Goal: Task Accomplishment & Management: Complete application form

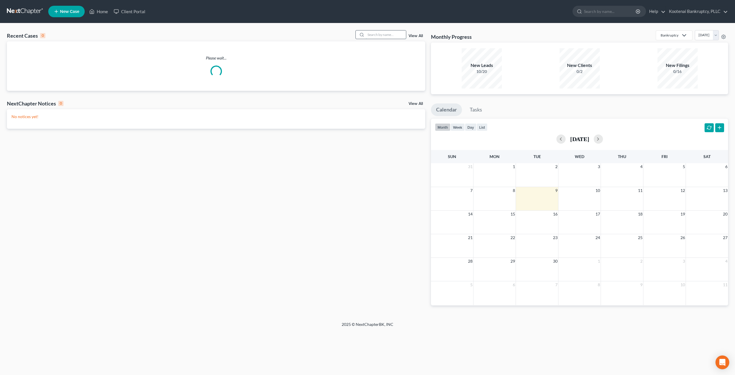
click at [386, 32] on input "search" at bounding box center [386, 34] width 40 height 8
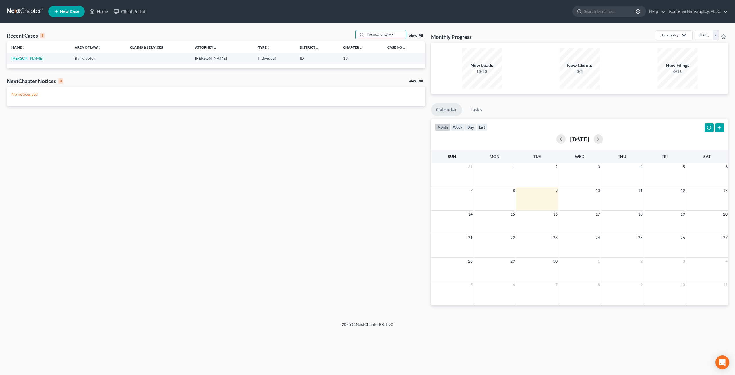
type input "[PERSON_NAME]"
click at [33, 57] on link "[PERSON_NAME]" at bounding box center [27, 58] width 32 height 5
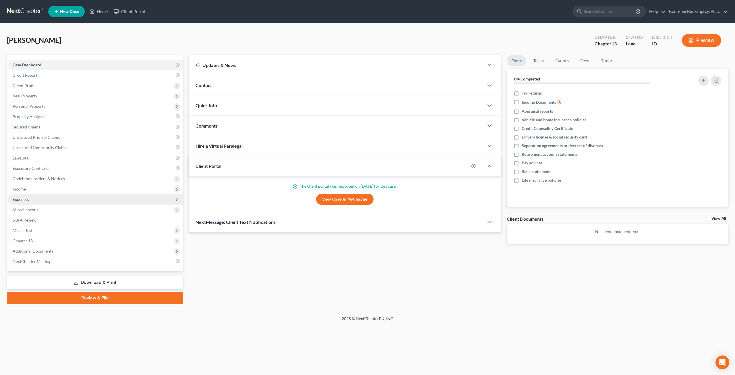
click at [55, 196] on span "Expenses" at bounding box center [95, 199] width 175 height 10
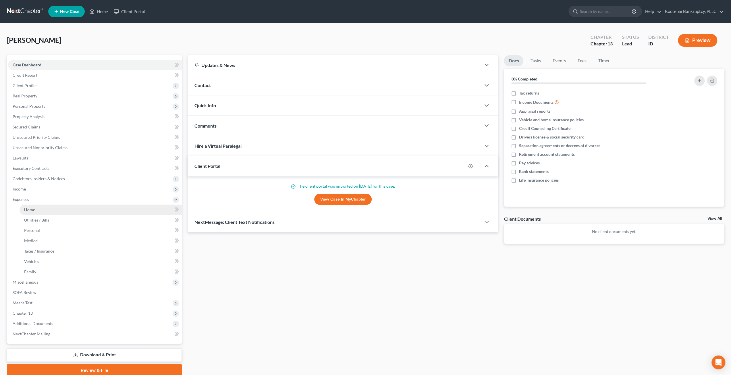
click at [57, 207] on link "Home" at bounding box center [101, 210] width 162 height 10
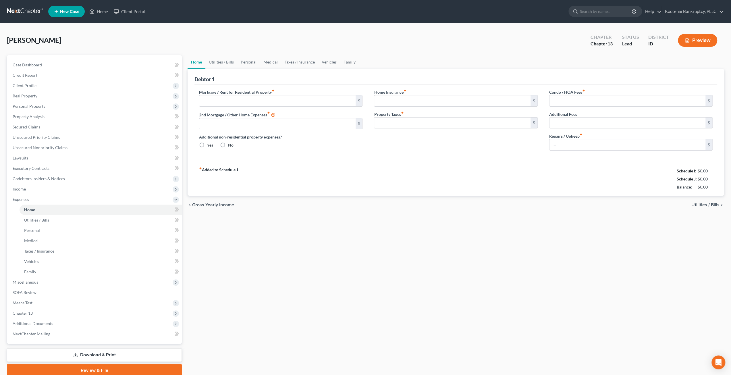
type input "3,127.00"
type input "0.00"
radio input "true"
type input "0.00"
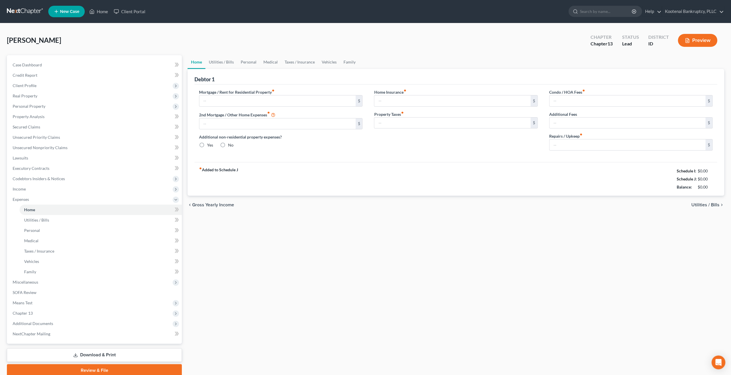
type input "0.00"
type input "300.00"
click at [45, 113] on link "Property Analysis" at bounding box center [95, 116] width 174 height 10
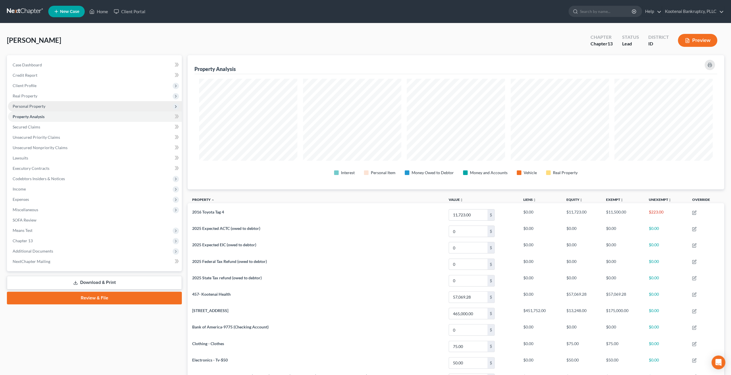
click at [48, 105] on span "Personal Property" at bounding box center [95, 106] width 174 height 10
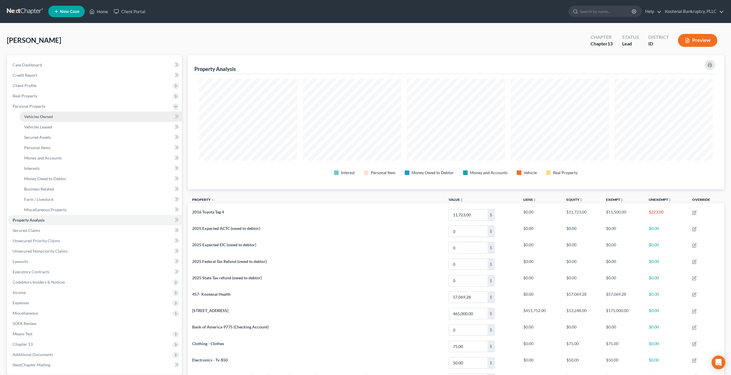
click at [48, 116] on span "Vehicles Owned" at bounding box center [38, 116] width 29 height 5
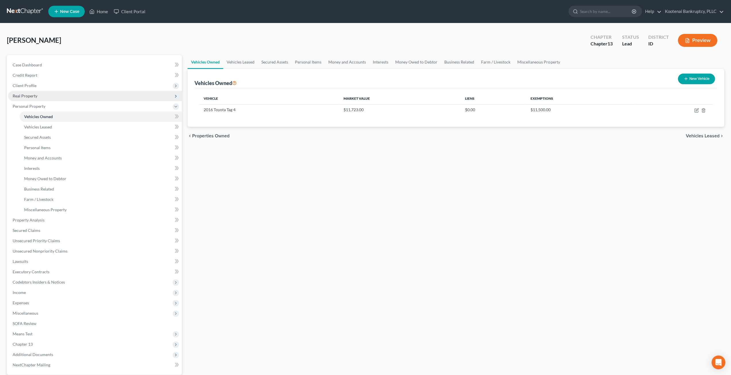
click at [61, 95] on span "Real Property" at bounding box center [95, 96] width 174 height 10
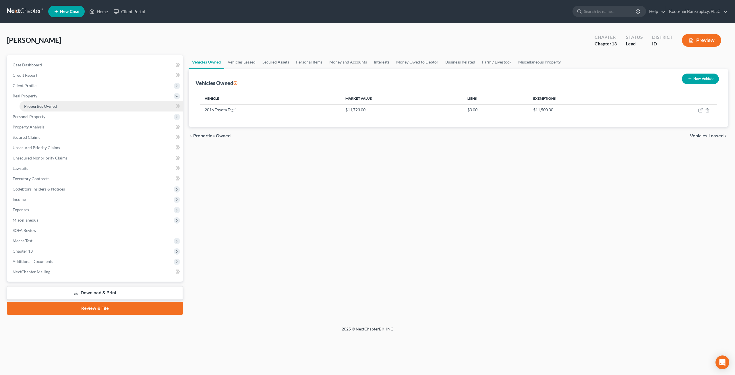
click at [58, 104] on link "Properties Owned" at bounding box center [101, 106] width 163 height 10
